Goal: Task Accomplishment & Management: Use online tool/utility

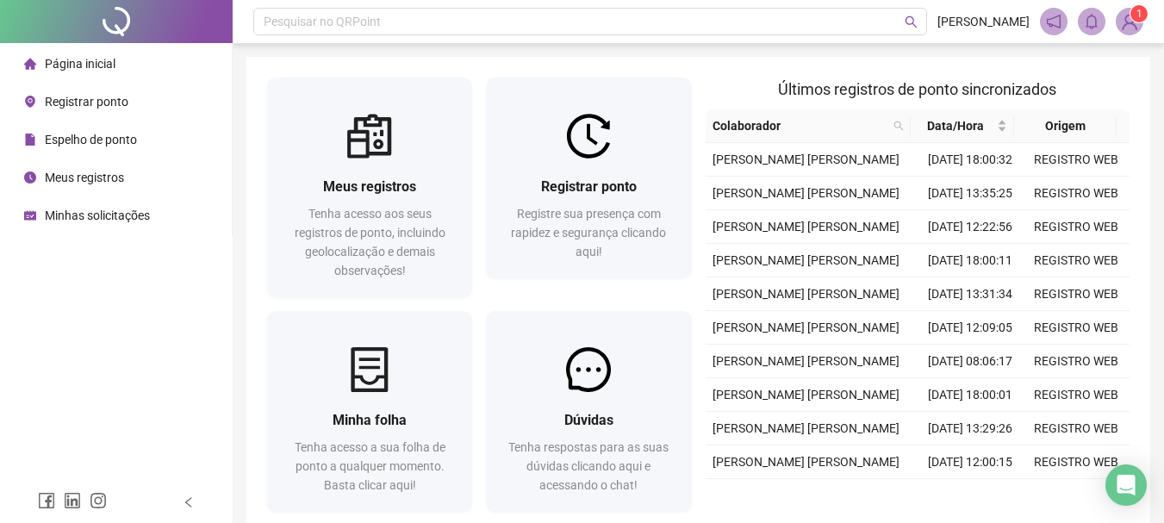
click at [100, 104] on span "Registrar ponto" at bounding box center [87, 102] width 84 height 14
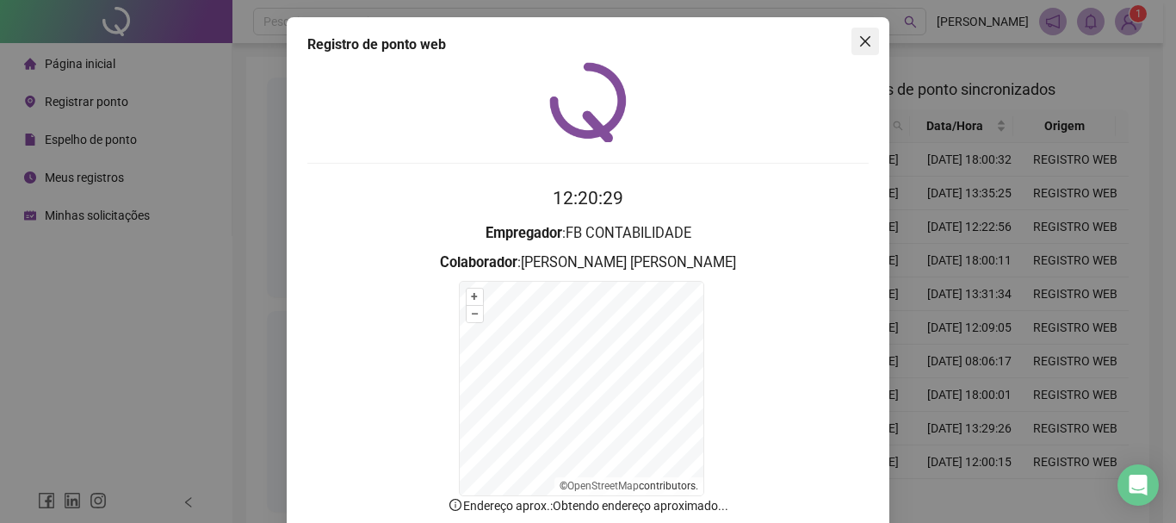
click at [863, 39] on icon "close" at bounding box center [866, 41] width 14 height 14
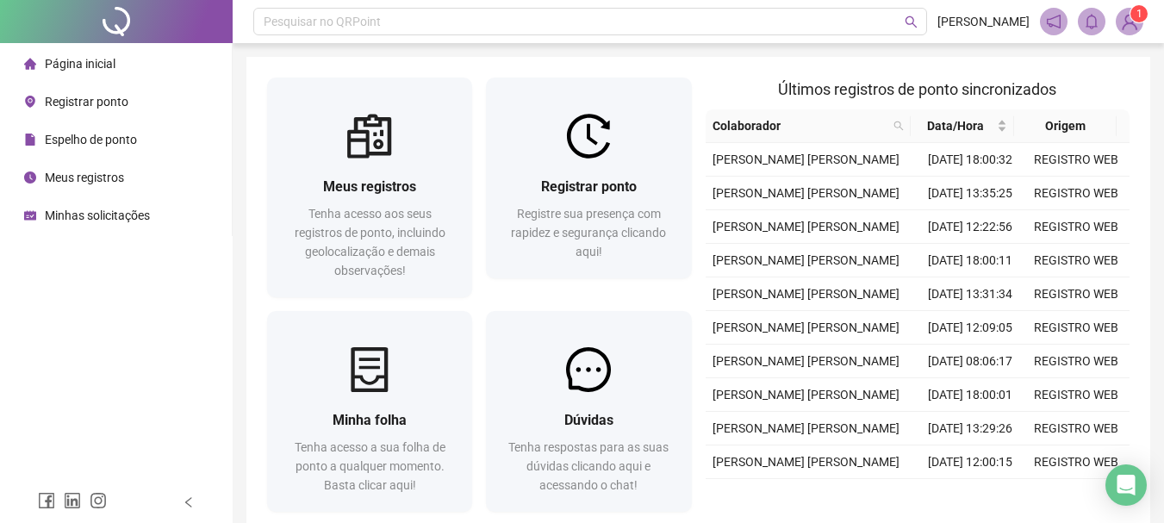
click at [85, 67] on span "Página inicial" at bounding box center [80, 64] width 71 height 14
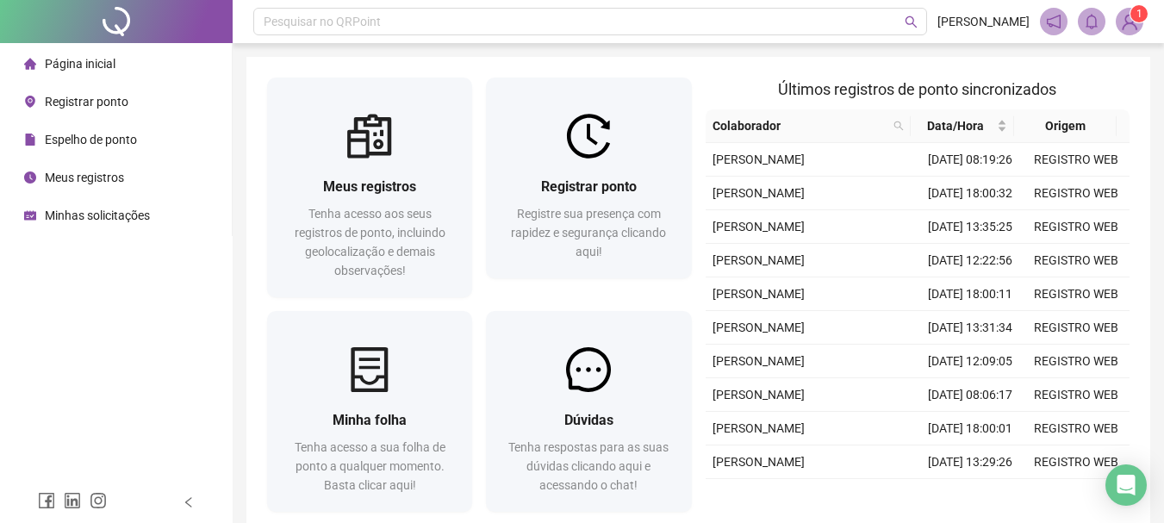
click at [82, 101] on span "Registrar ponto" at bounding box center [87, 102] width 84 height 14
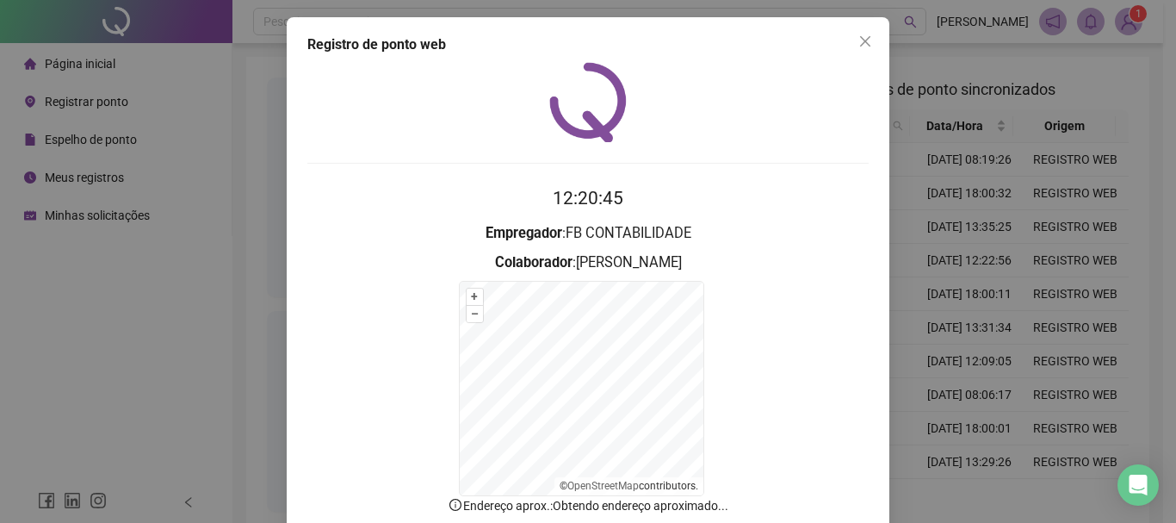
click at [423, 199] on h2 "12:20:45" at bounding box center [588, 198] width 562 height 28
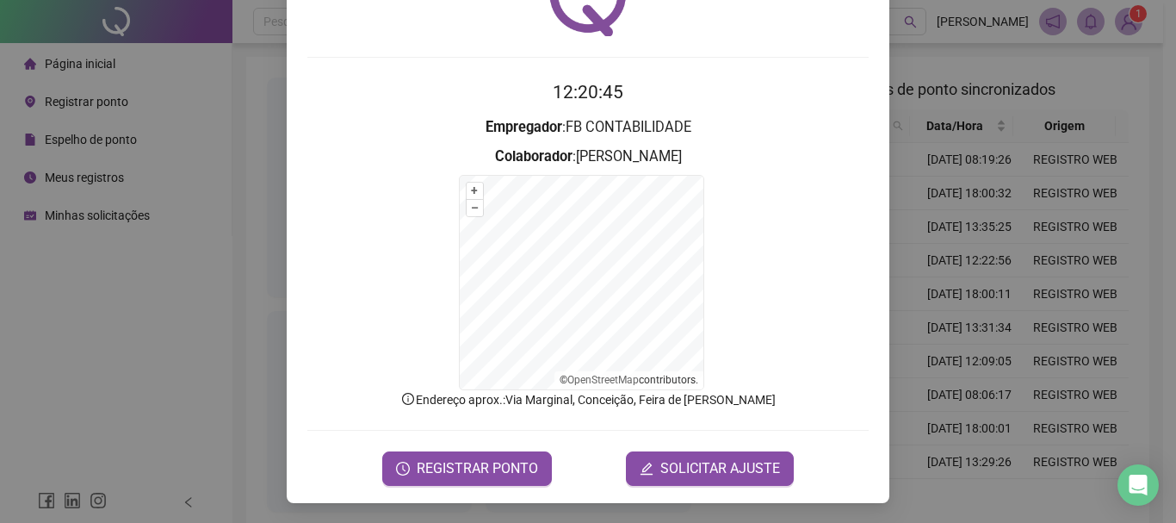
scroll to position [107, 0]
click at [456, 469] on span "REGISTRAR PONTO" at bounding box center [477, 467] width 121 height 21
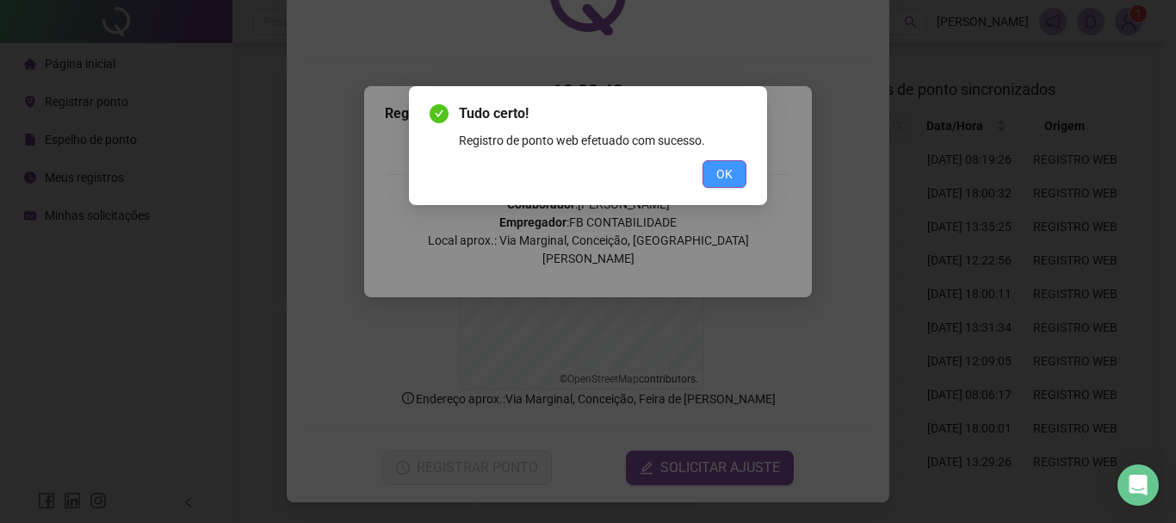
click at [725, 170] on span "OK" at bounding box center [725, 173] width 16 height 19
